Goal: Navigation & Orientation: Find specific page/section

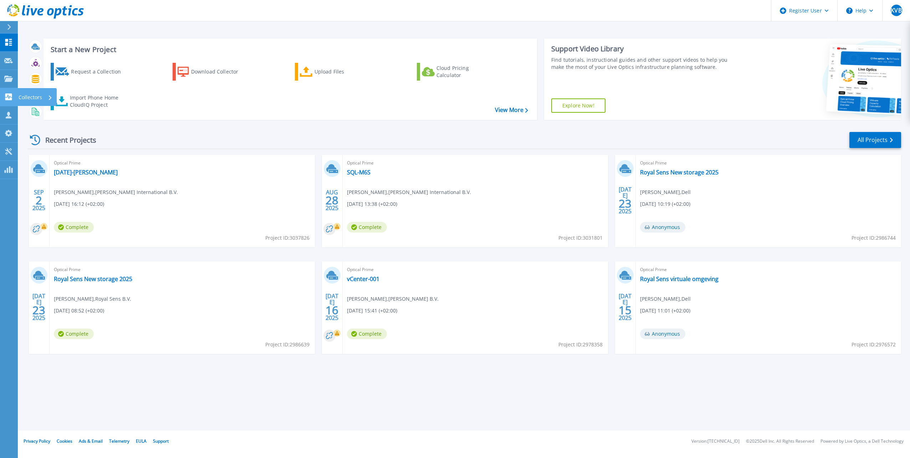
click at [8, 94] on icon at bounding box center [8, 96] width 7 height 7
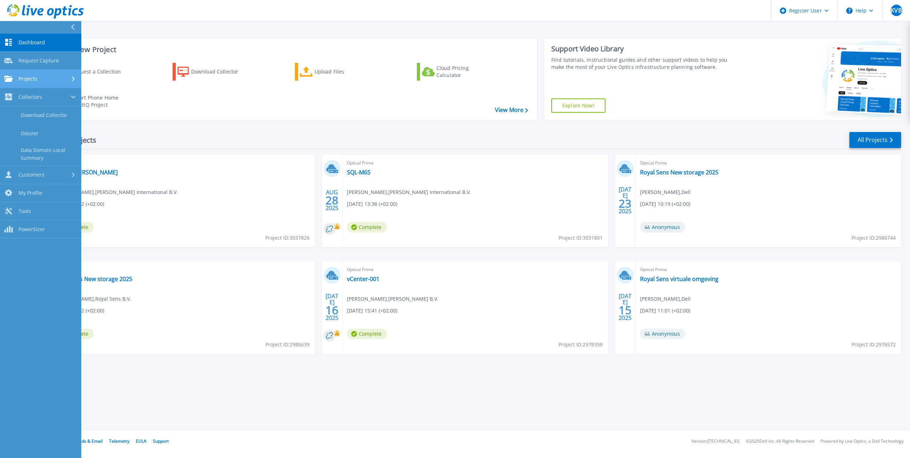
click at [46, 76] on div "Projects" at bounding box center [40, 79] width 73 height 6
click at [45, 101] on link "Search Projects" at bounding box center [40, 97] width 81 height 18
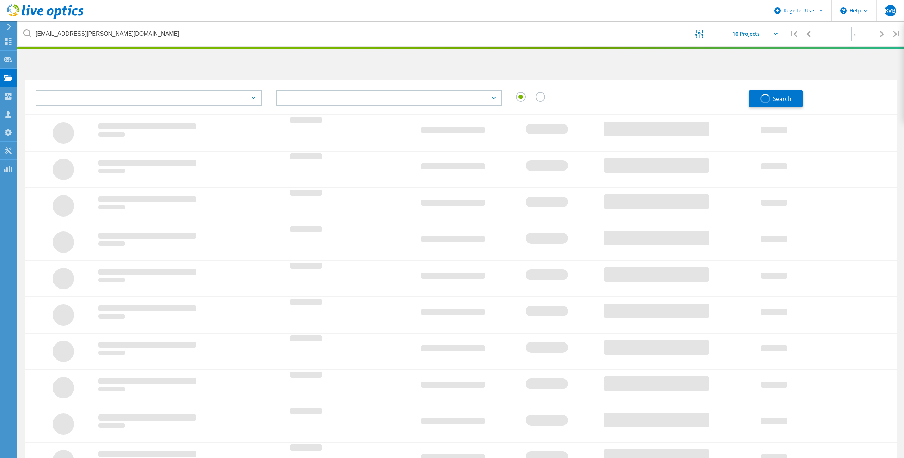
type input "1"
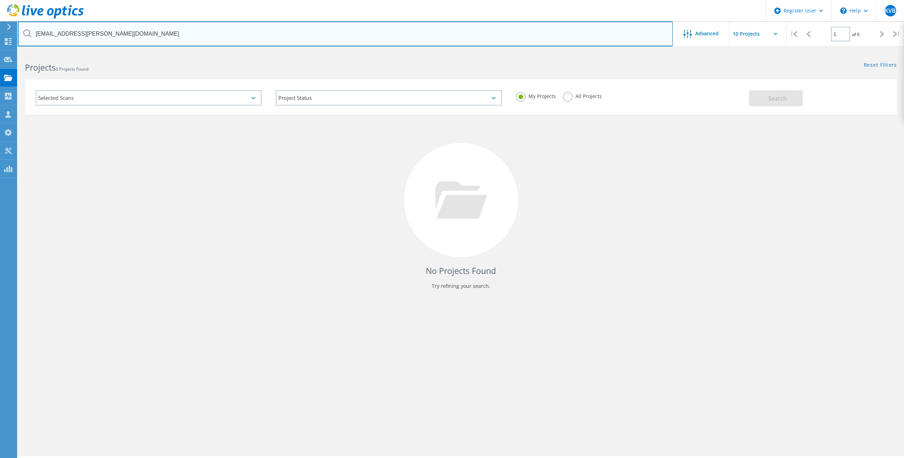
drag, startPoint x: 166, startPoint y: 34, endPoint x: 24, endPoint y: 20, distance: 143.3
click at [24, 52] on div "Register User \n Help Explore Helpful Articles Contact Support KVB Dell User Ki…" at bounding box center [452, 265] width 904 height 426
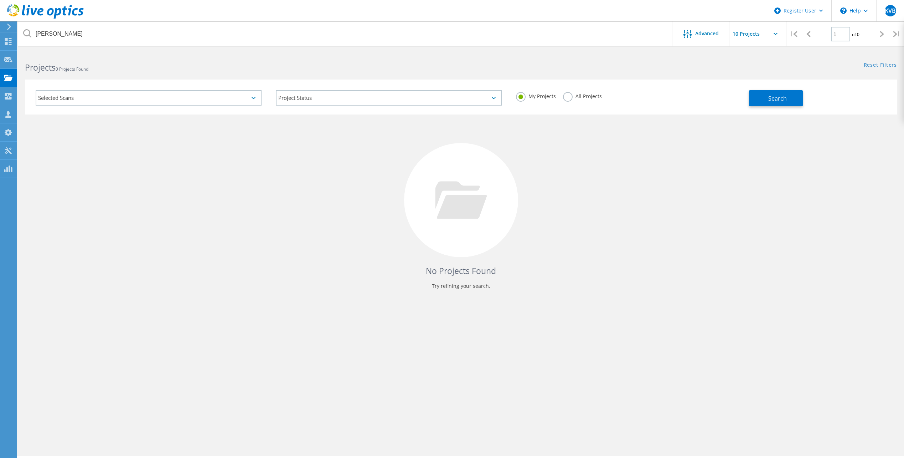
click at [30, 35] on icon at bounding box center [27, 33] width 8 height 8
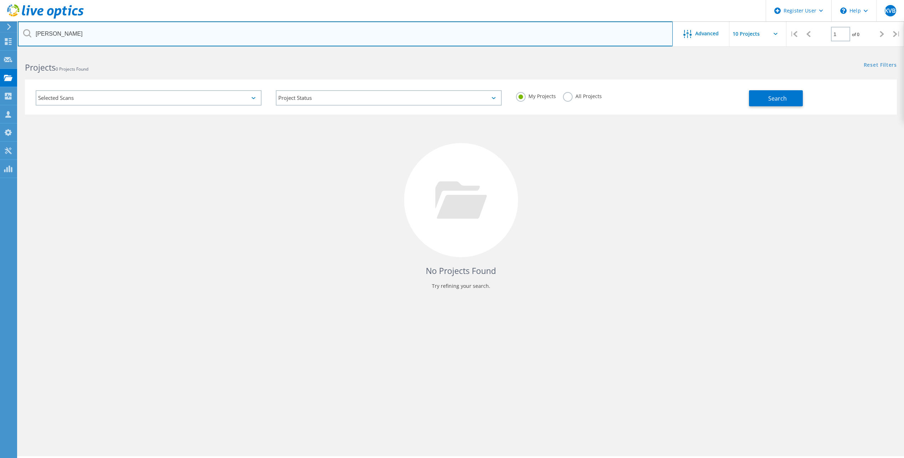
click at [61, 32] on input "tim" at bounding box center [345, 33] width 655 height 25
drag, startPoint x: 13, startPoint y: 41, endPoint x: 10, endPoint y: 39, distance: 3.9
click at [10, 52] on div "Register User \n Help Explore Helpful Articles Contact Support KVB Dell User Ki…" at bounding box center [452, 265] width 904 height 426
click at [63, 38] on input "ti" at bounding box center [345, 33] width 655 height 25
type input "t"
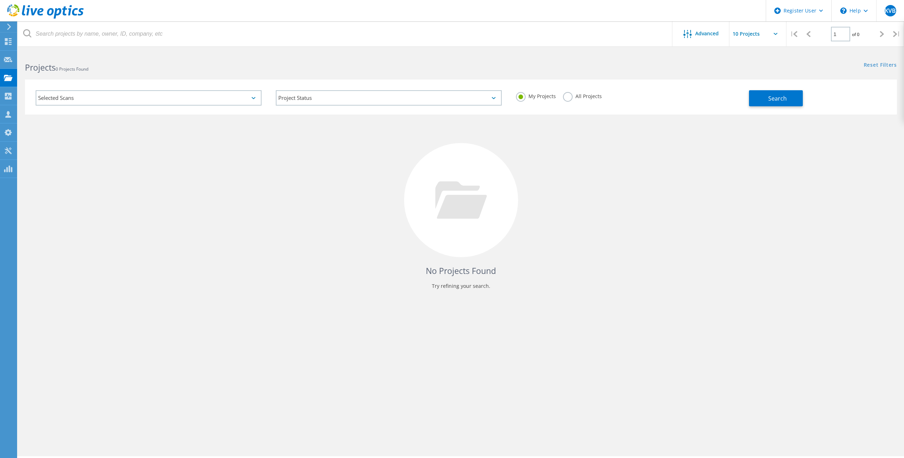
click at [578, 96] on label "All Projects" at bounding box center [582, 95] width 39 height 7
click at [0, 0] on input "All Projects" at bounding box center [0, 0] width 0 height 0
click at [741, 38] on input "text" at bounding box center [765, 33] width 71 height 25
click at [719, 37] on div "Advanced" at bounding box center [701, 34] width 57 height 9
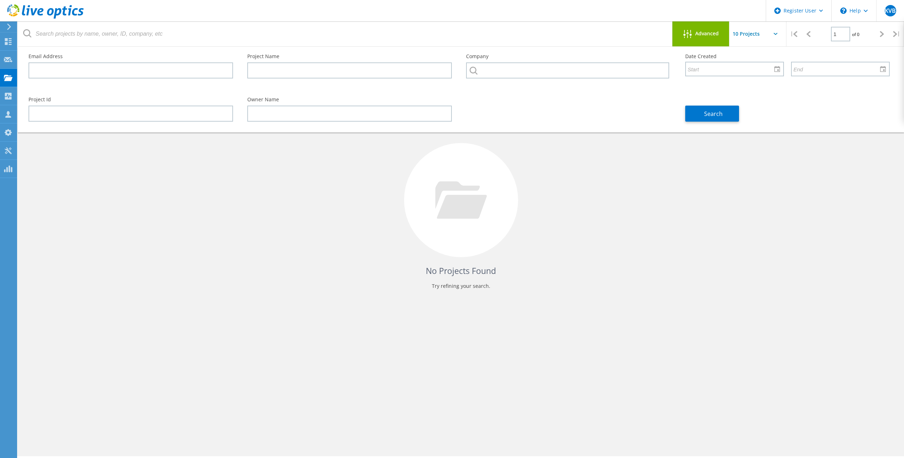
click at [719, 37] on div "Advanced" at bounding box center [701, 34] width 57 height 9
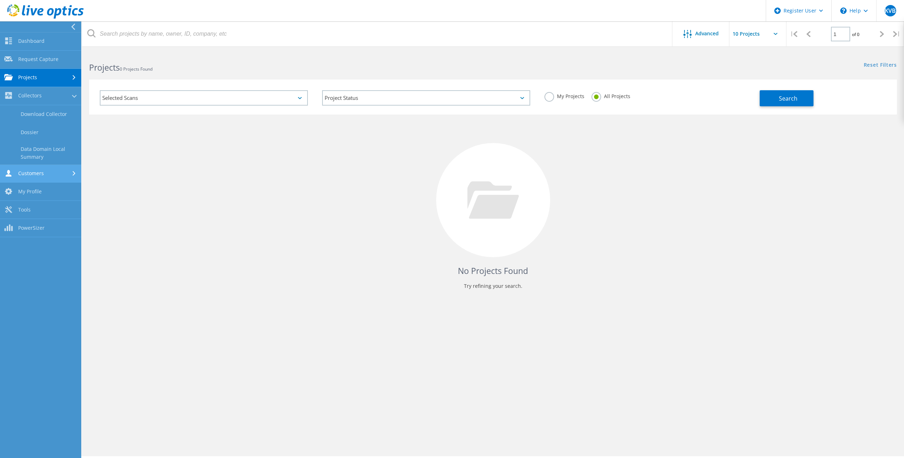
click at [47, 171] on link "Customers" at bounding box center [40, 174] width 81 height 18
click at [52, 185] on link "Search & Manage Users" at bounding box center [40, 194] width 81 height 23
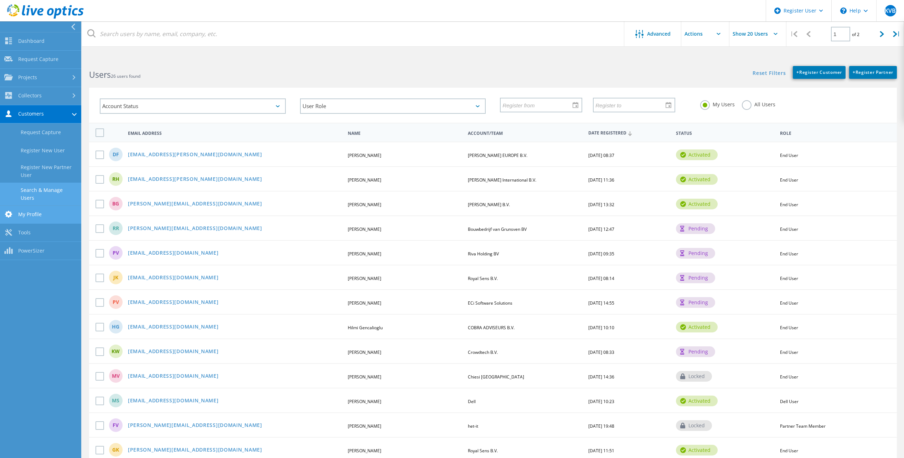
click at [55, 206] on link "My Profile" at bounding box center [40, 215] width 81 height 18
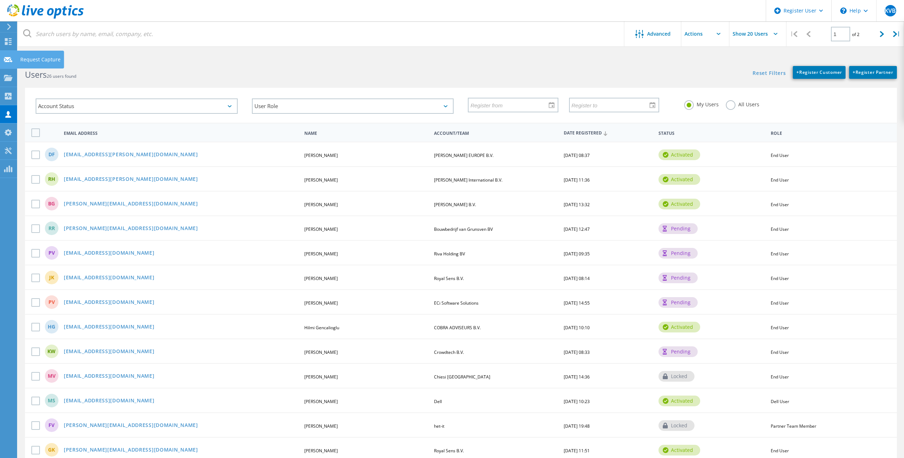
click at [8, 57] on icon at bounding box center [8, 59] width 9 height 7
